Goal: Navigation & Orientation: Find specific page/section

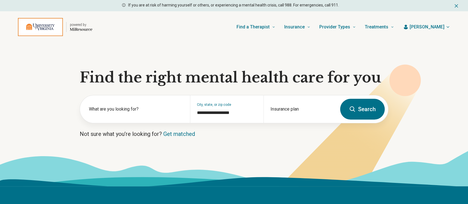
click at [440, 24] on span "[PERSON_NAME]" at bounding box center [427, 27] width 35 height 7
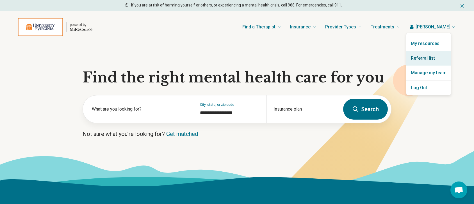
click at [421, 55] on link "Referral list" at bounding box center [428, 58] width 45 height 15
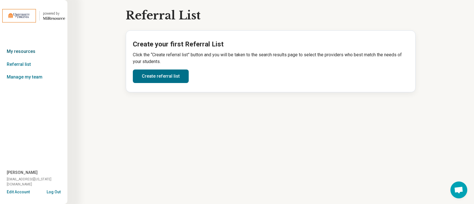
click at [29, 49] on link "My resources" at bounding box center [33, 51] width 67 height 13
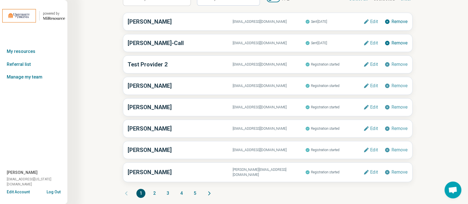
scroll to position [42, 0]
click at [154, 188] on button "2" at bounding box center [154, 192] width 9 height 9
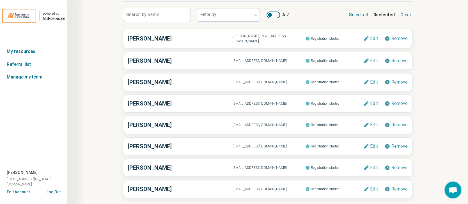
scroll to position [37, 0]
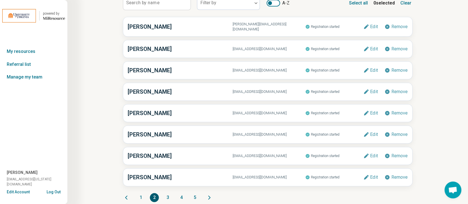
click at [169, 193] on button "3" at bounding box center [167, 197] width 9 height 9
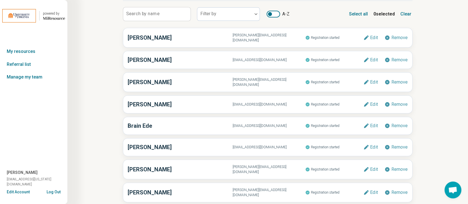
scroll to position [42, 0]
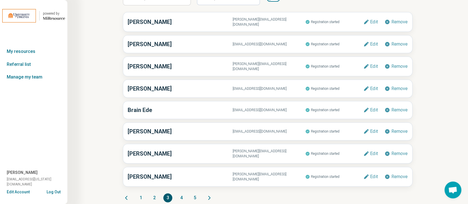
click at [182, 193] on button "4" at bounding box center [181, 197] width 9 height 9
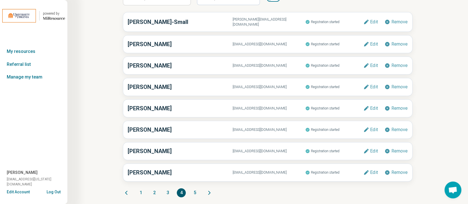
click at [196, 189] on button "5" at bounding box center [194, 192] width 9 height 9
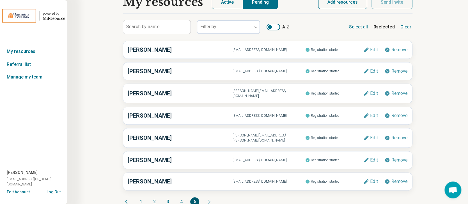
scroll to position [20, 0]
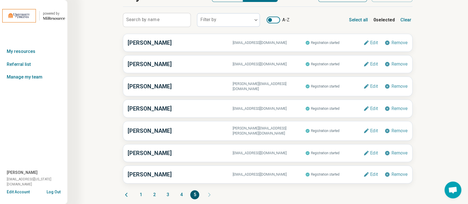
click at [182, 190] on button "4" at bounding box center [181, 194] width 9 height 9
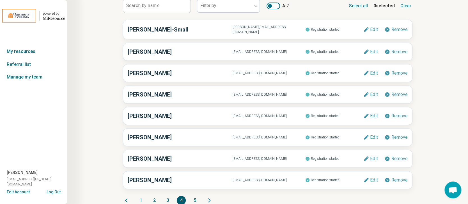
scroll to position [42, 0]
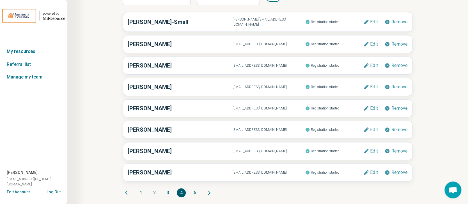
click at [168, 189] on button "3" at bounding box center [167, 192] width 9 height 9
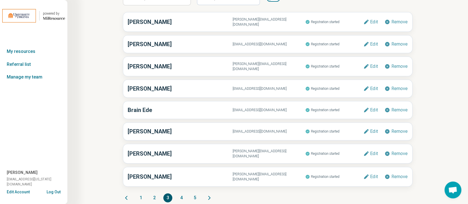
click at [153, 193] on button "2" at bounding box center [154, 197] width 9 height 9
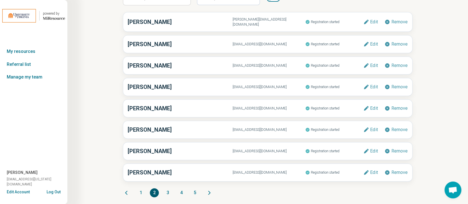
click at [141, 188] on button "1" at bounding box center [140, 192] width 9 height 9
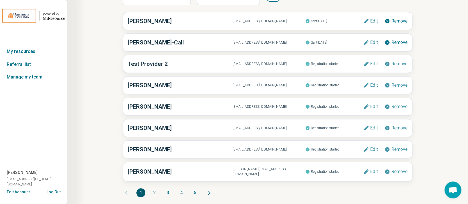
click at [155, 188] on button "2" at bounding box center [154, 192] width 9 height 9
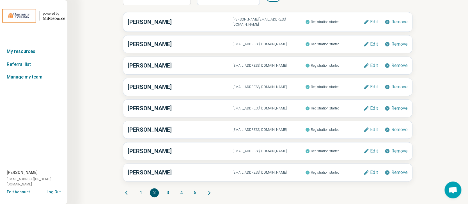
click at [168, 189] on button "3" at bounding box center [167, 192] width 9 height 9
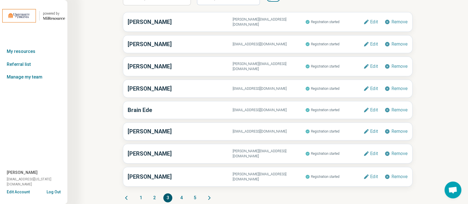
click at [183, 193] on button "4" at bounding box center [181, 197] width 9 height 9
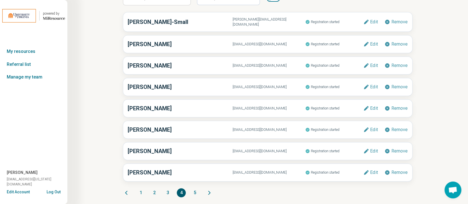
click at [195, 190] on button "5" at bounding box center [194, 192] width 9 height 9
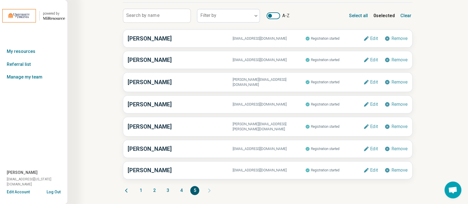
scroll to position [20, 0]
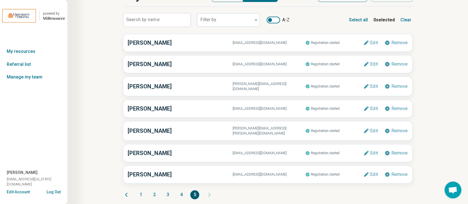
click at [142, 190] on button "1" at bounding box center [140, 194] width 9 height 9
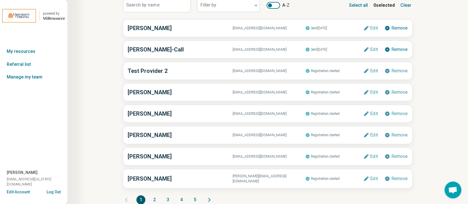
scroll to position [42, 0]
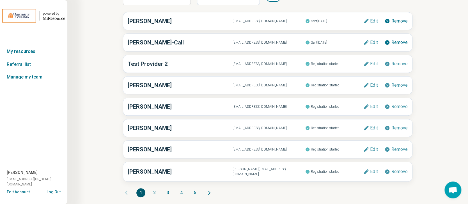
click at [154, 188] on button "2" at bounding box center [154, 192] width 9 height 9
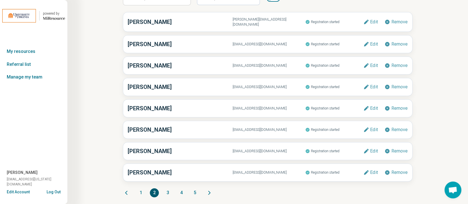
click at [167, 188] on button "3" at bounding box center [167, 192] width 9 height 9
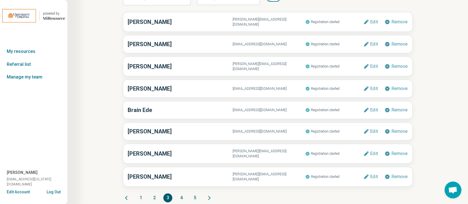
click at [181, 193] on button "4" at bounding box center [181, 197] width 9 height 9
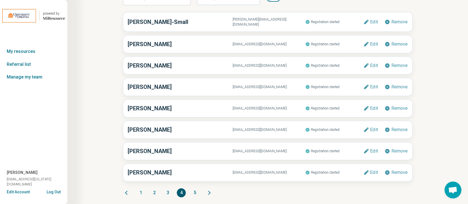
click at [194, 188] on button "5" at bounding box center [194, 192] width 9 height 9
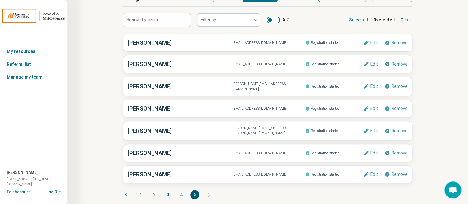
click at [140, 190] on button "1" at bounding box center [140, 194] width 9 height 9
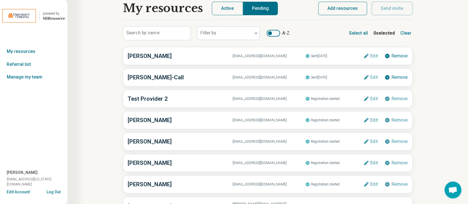
scroll to position [0, 0]
